Goal: Entertainment & Leisure: Consume media (video, audio)

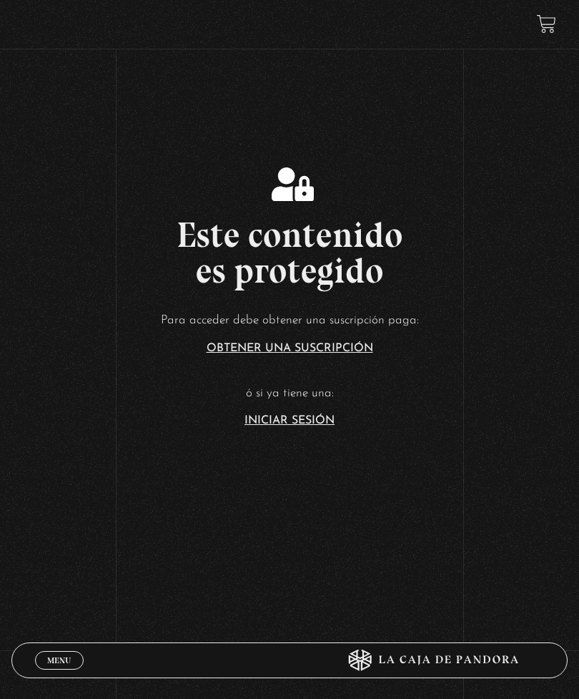
click at [285, 426] on link "Iniciar Sesión" at bounding box center [290, 420] width 90 height 11
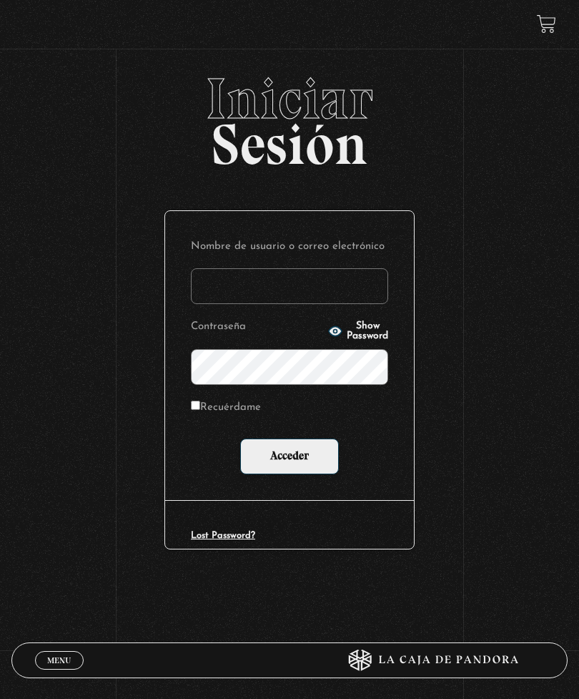
type input "AROMAZ69"
click at [290, 459] on input "Acceder" at bounding box center [289, 456] width 99 height 36
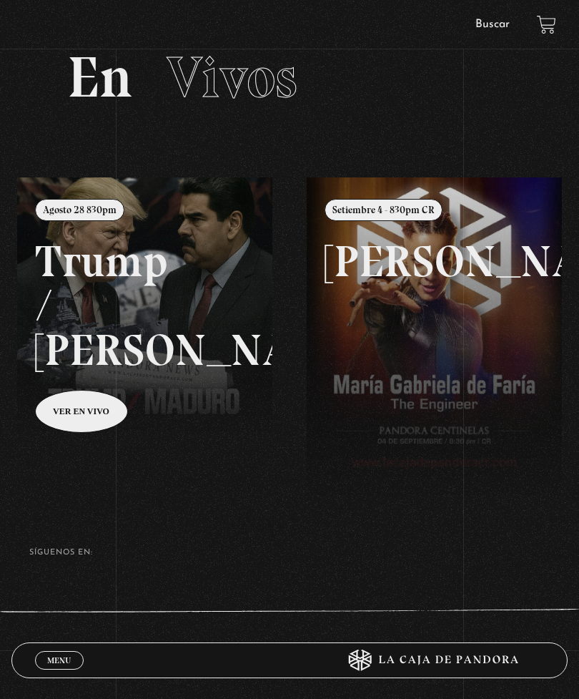
scroll to position [74, 0]
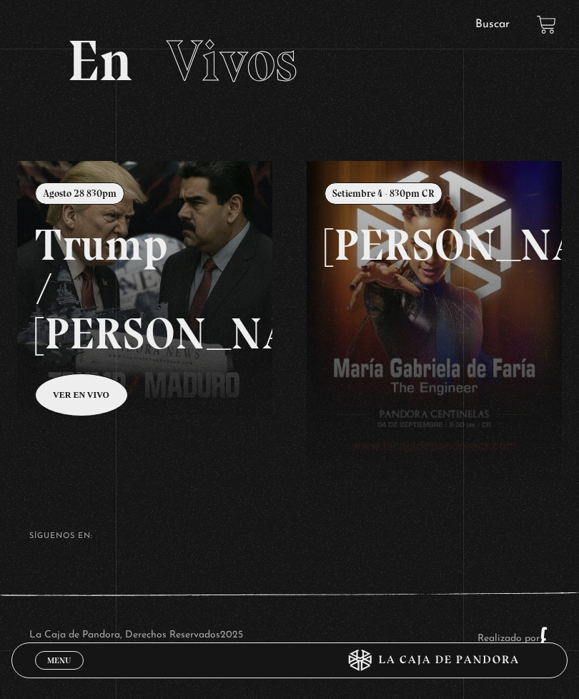
click at [53, 664] on span "Menu" at bounding box center [59, 660] width 24 height 9
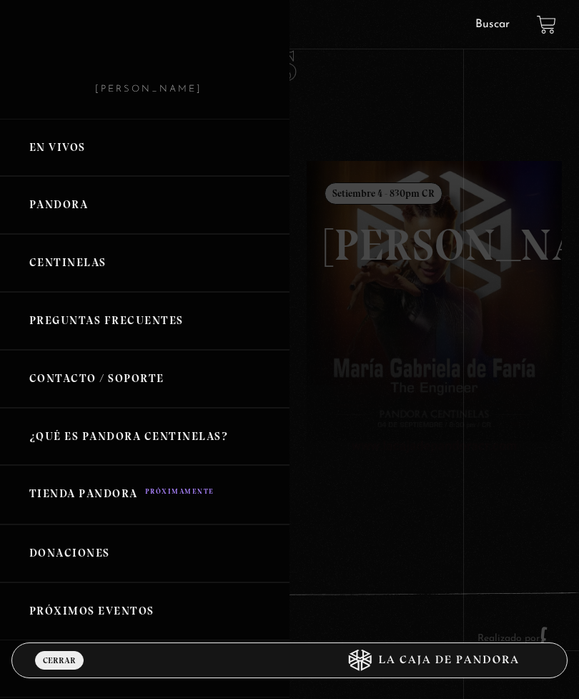
click at [92, 265] on link "Centinelas" at bounding box center [145, 263] width 290 height 58
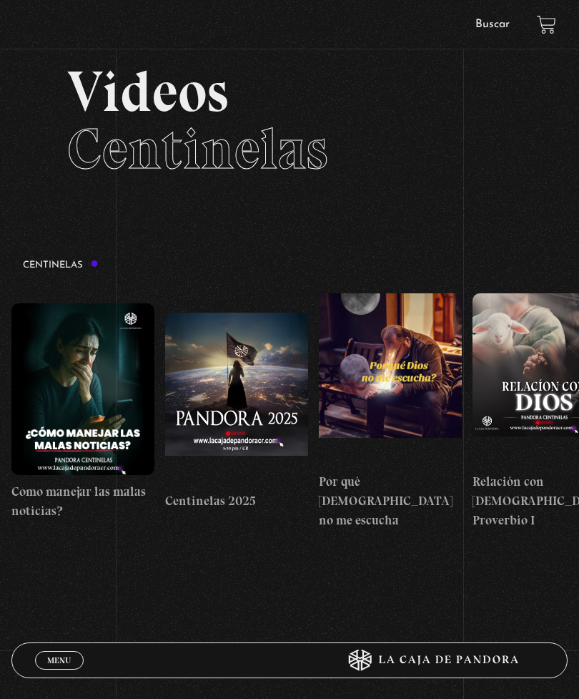
scroll to position [44, 0]
click at [72, 652] on link "Menu Cerrar" at bounding box center [59, 660] width 49 height 19
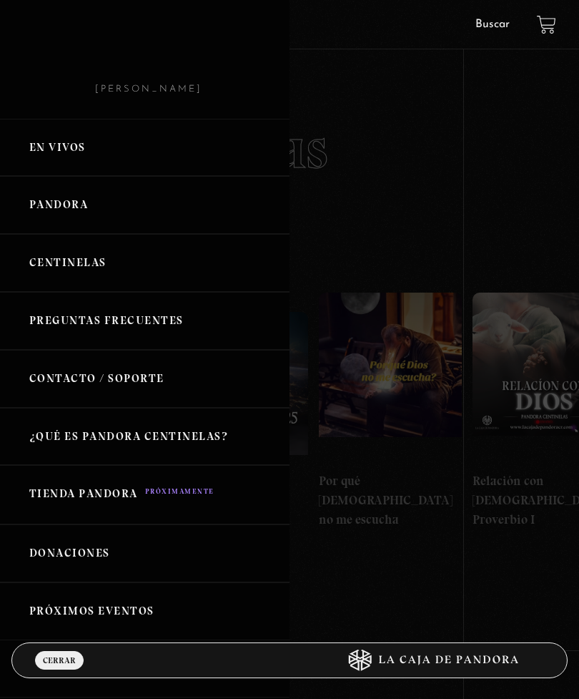
scroll to position [0, 0]
click at [77, 160] on link "En vivos" at bounding box center [145, 148] width 290 height 58
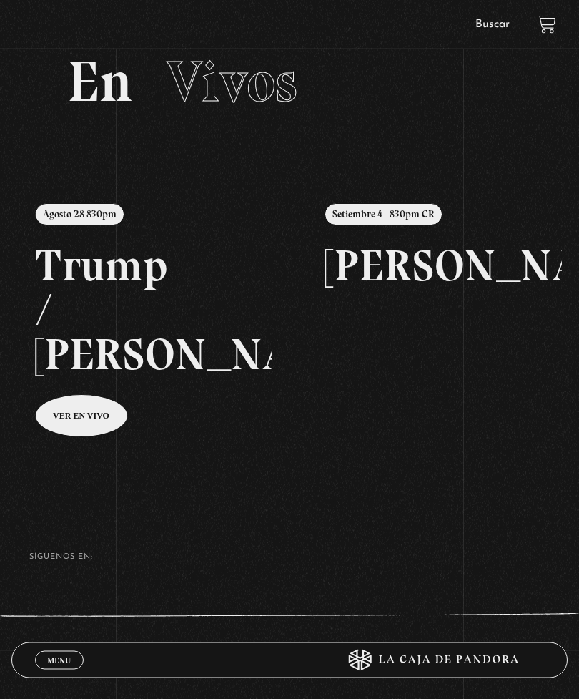
scroll to position [74, 0]
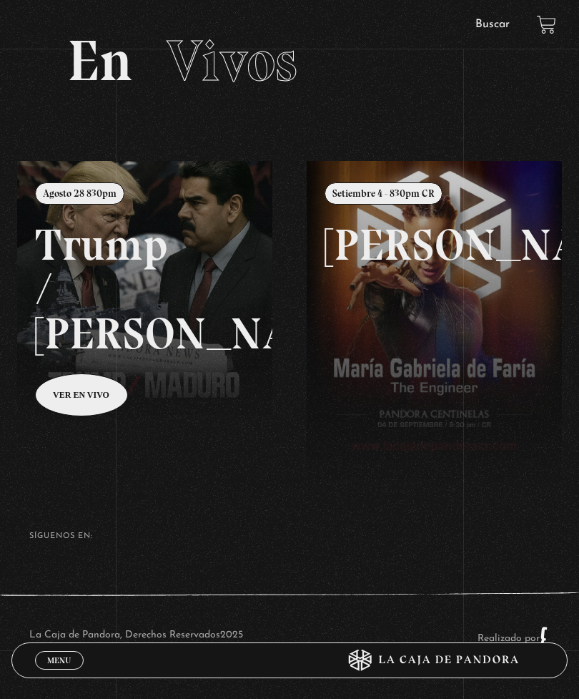
click at [59, 664] on span "Menu" at bounding box center [59, 660] width 24 height 9
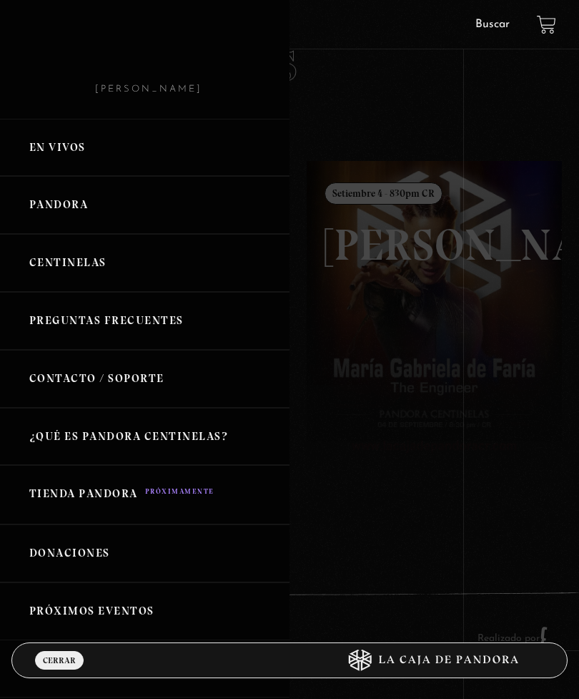
click at [74, 207] on link "Pandora" at bounding box center [145, 205] width 290 height 58
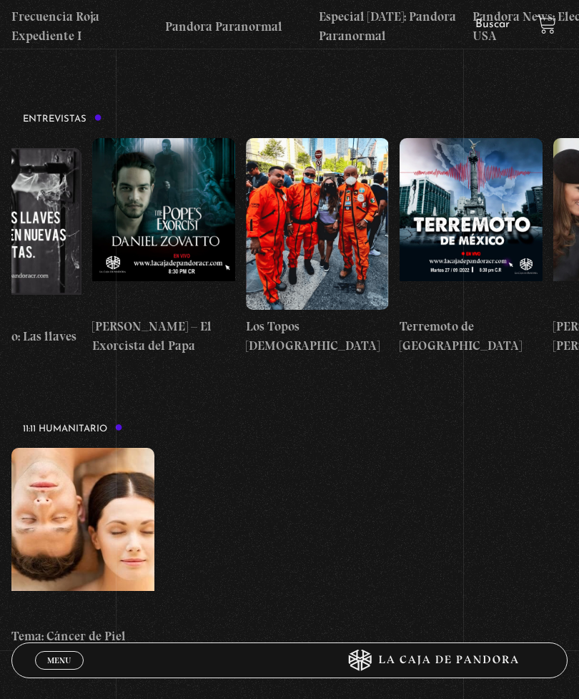
scroll to position [0, 71]
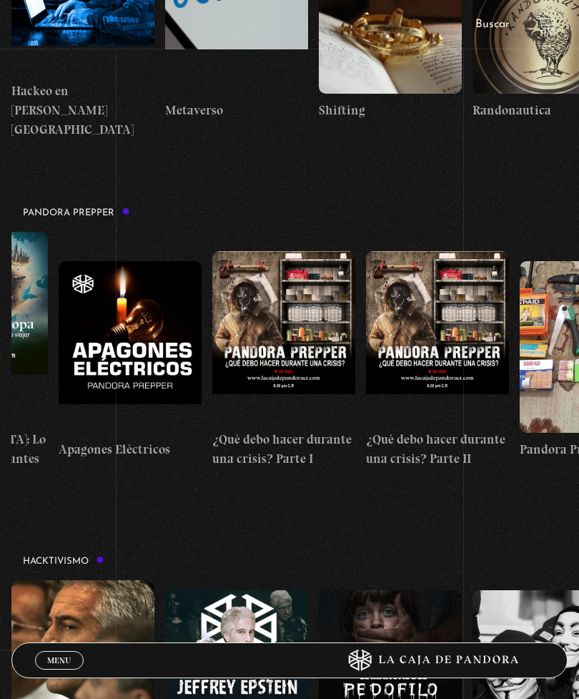
click at [157, 261] on figure at bounding box center [130, 347] width 143 height 172
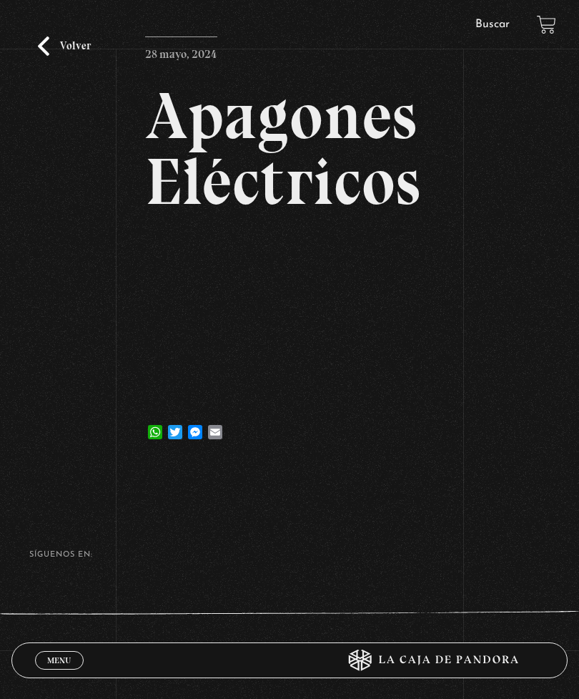
scroll to position [104, 0]
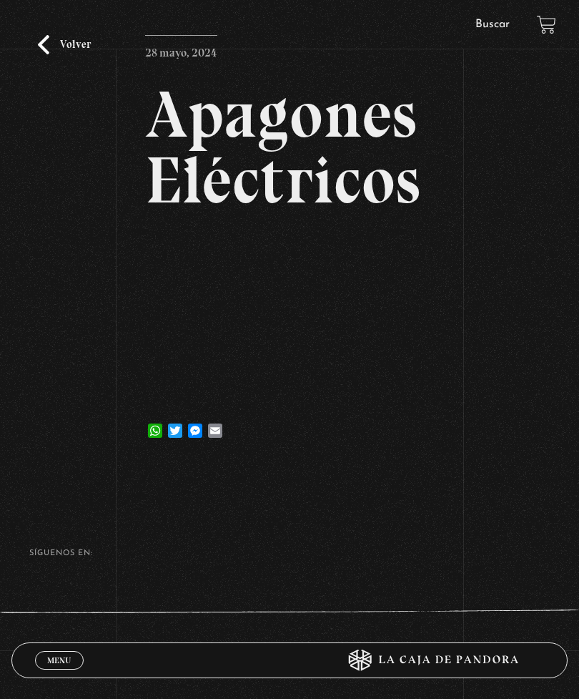
click at [292, 448] on article "28 mayo, 2024 Apagones Eléctricos WhatsApp Twitter Messenger Email" at bounding box center [289, 241] width 289 height 413
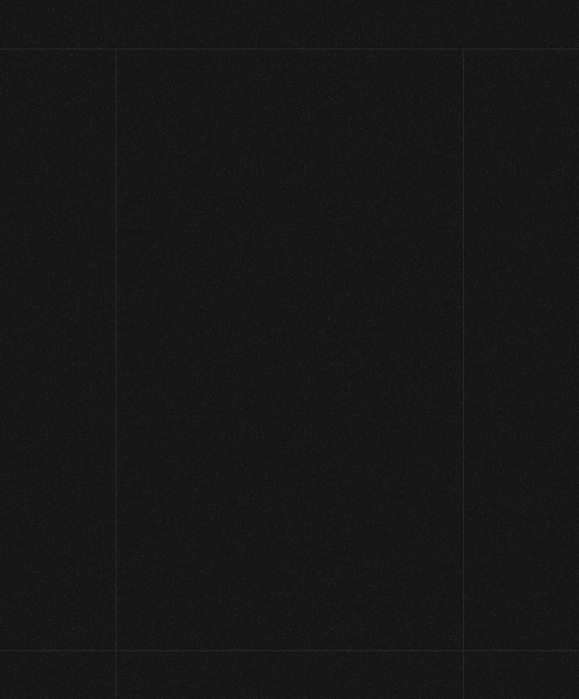
scroll to position [147, 0]
